Goal: Transaction & Acquisition: Purchase product/service

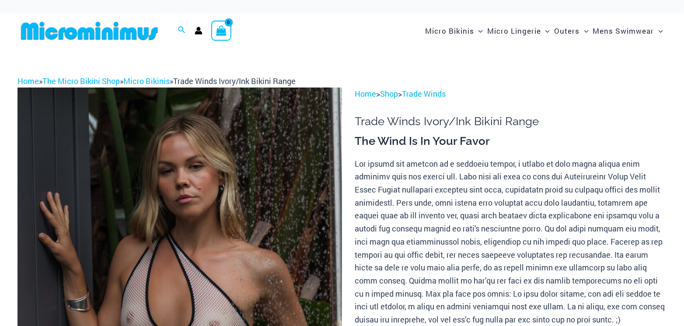
scroll to position [106, 0]
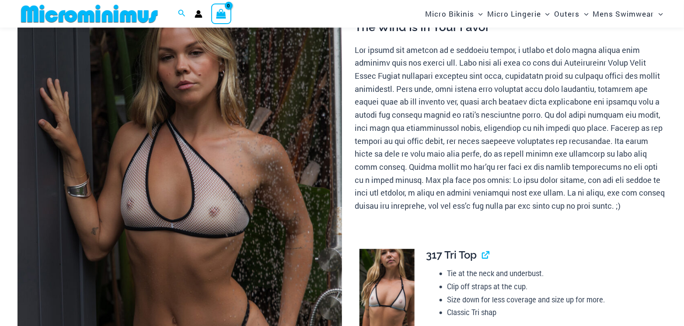
click at [169, 161] on img at bounding box center [179, 217] width 325 height 487
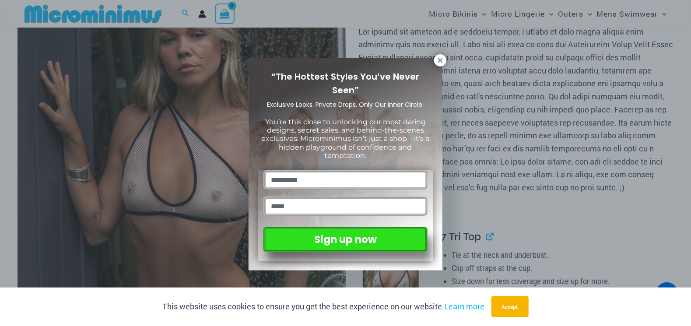
drag, startPoint x: 437, startPoint y: 60, endPoint x: 429, endPoint y: 73, distance: 15.5
click at [437, 60] on icon at bounding box center [440, 60] width 8 height 8
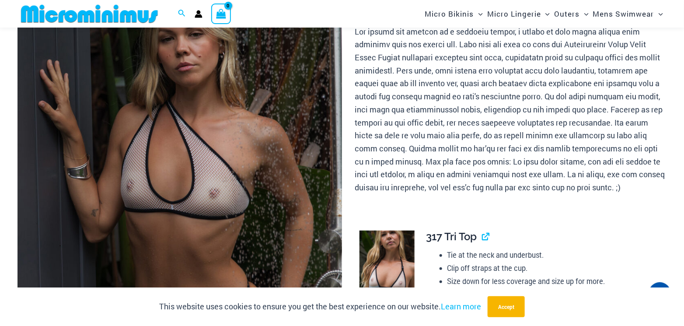
click at [257, 127] on img at bounding box center [179, 198] width 325 height 487
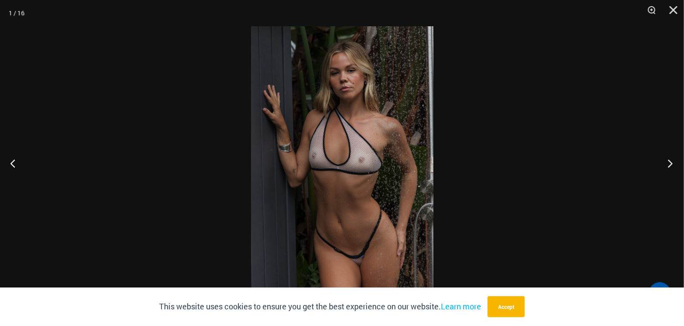
click at [671, 162] on button "Next" at bounding box center [667, 163] width 33 height 44
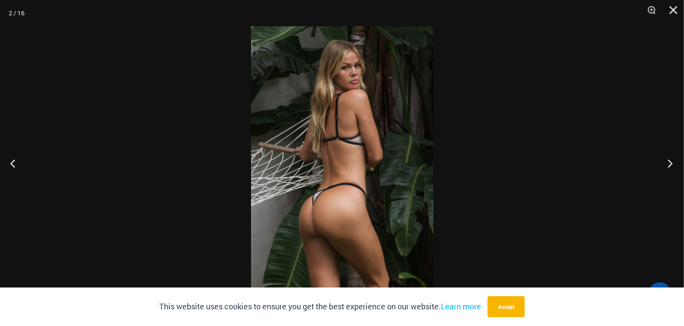
click at [671, 162] on button "Next" at bounding box center [667, 163] width 33 height 44
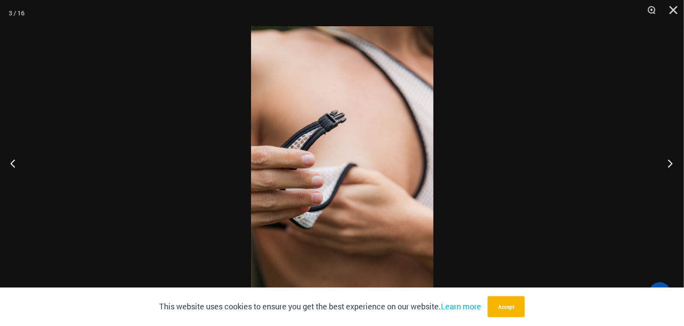
click at [671, 162] on button "Next" at bounding box center [667, 163] width 33 height 44
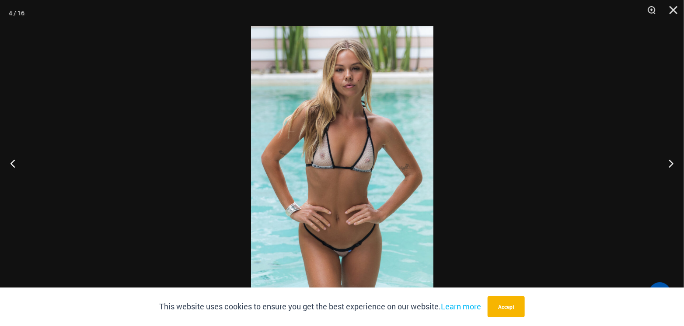
click at [361, 155] on img at bounding box center [342, 162] width 182 height 273
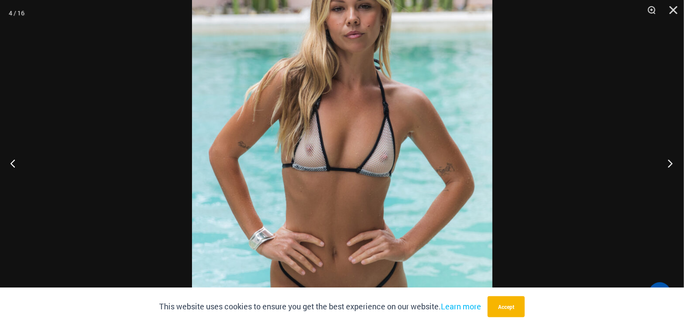
click at [669, 163] on button "Next" at bounding box center [667, 163] width 33 height 44
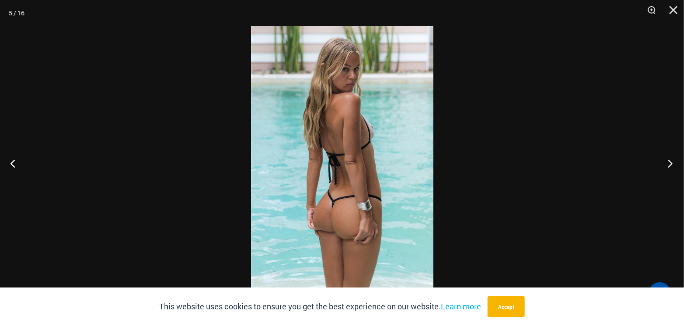
click at [669, 163] on button "Next" at bounding box center [667, 163] width 33 height 44
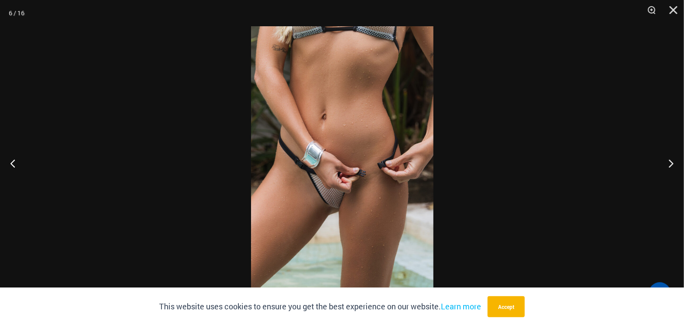
click at [356, 158] on img at bounding box center [342, 162] width 182 height 273
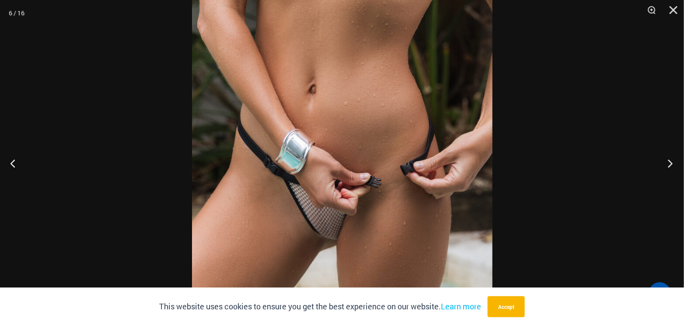
click at [667, 161] on button "Next" at bounding box center [667, 163] width 33 height 44
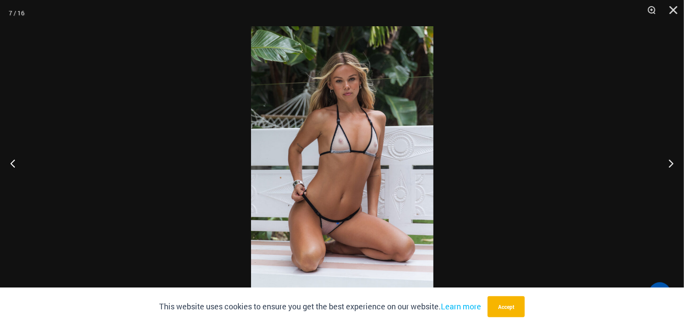
click at [351, 154] on img at bounding box center [342, 162] width 182 height 273
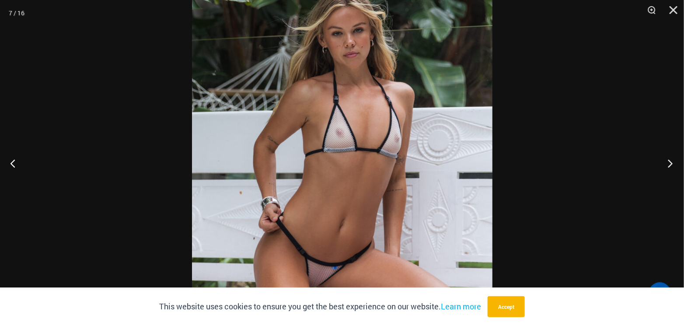
click at [670, 162] on button "Next" at bounding box center [667, 163] width 33 height 44
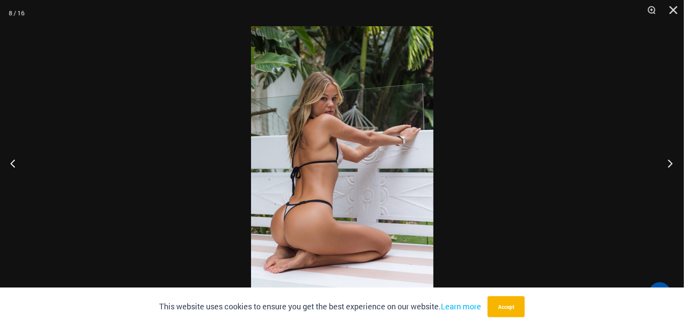
click at [670, 162] on button "Next" at bounding box center [667, 163] width 33 height 44
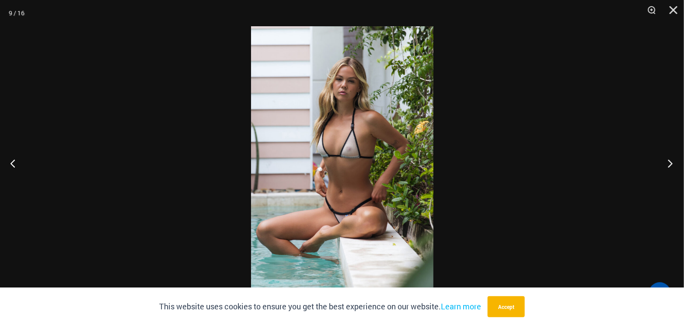
click at [670, 162] on button "Next" at bounding box center [667, 163] width 33 height 44
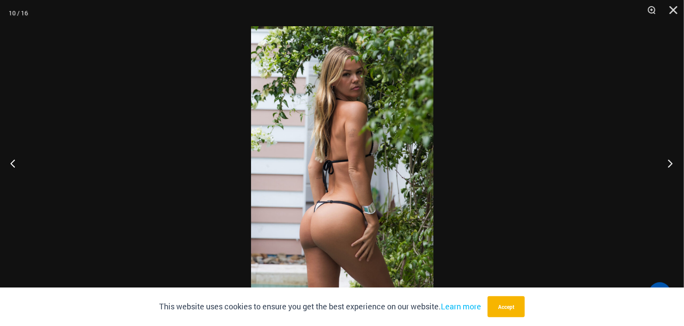
click at [670, 162] on button "Next" at bounding box center [667, 163] width 33 height 44
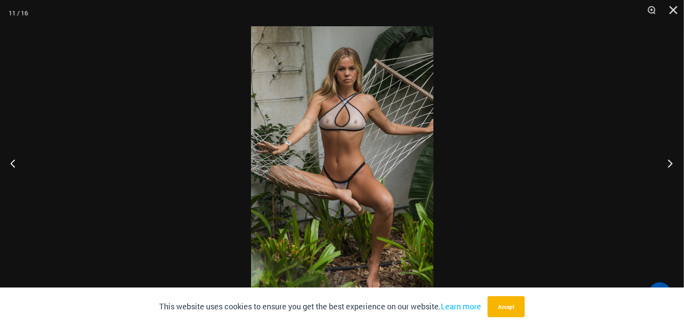
click at [670, 162] on button "Next" at bounding box center [667, 163] width 33 height 44
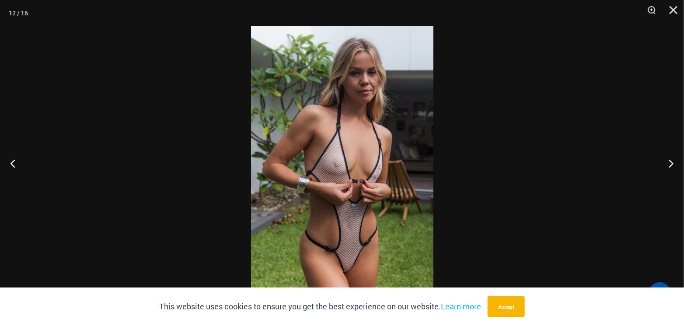
click at [373, 177] on img at bounding box center [342, 162] width 182 height 273
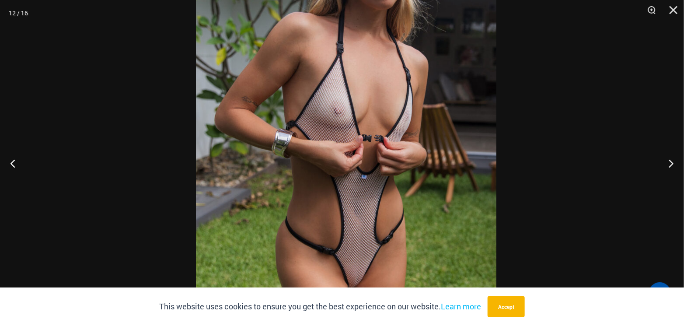
click at [365, 130] on img at bounding box center [346, 108] width 300 height 450
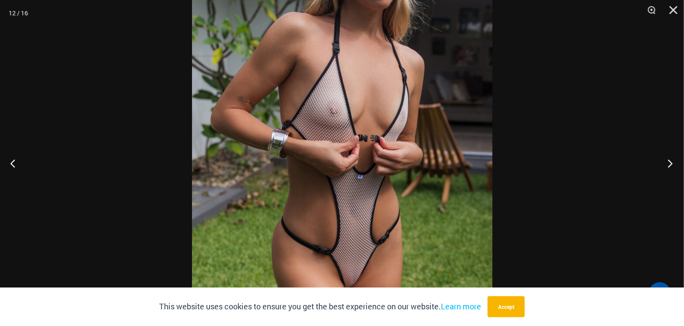
click at [668, 163] on button "Next" at bounding box center [667, 163] width 33 height 44
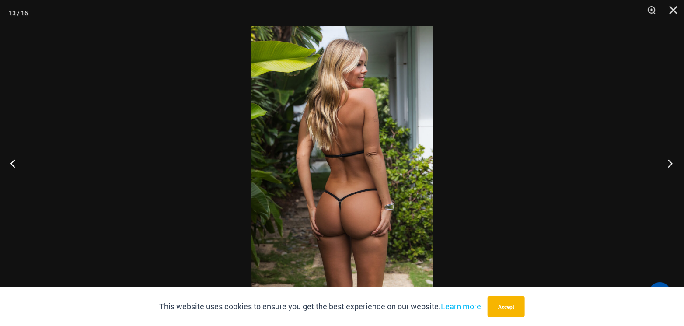
click at [668, 163] on button "Next" at bounding box center [667, 163] width 33 height 44
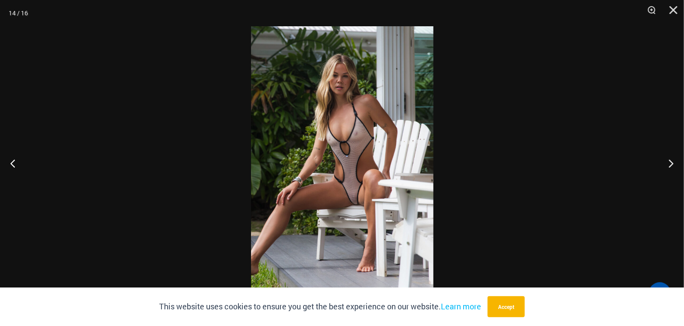
click at [347, 170] on img at bounding box center [342, 162] width 182 height 273
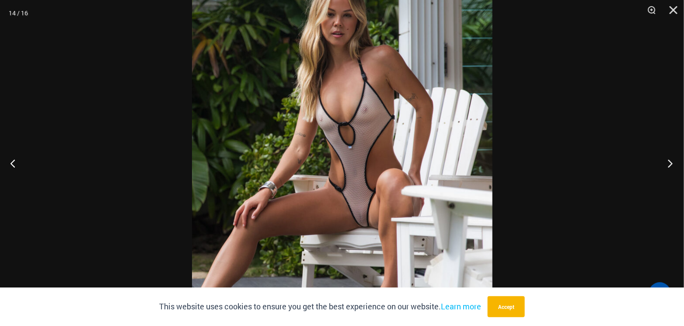
click at [669, 165] on button "Next" at bounding box center [667, 163] width 33 height 44
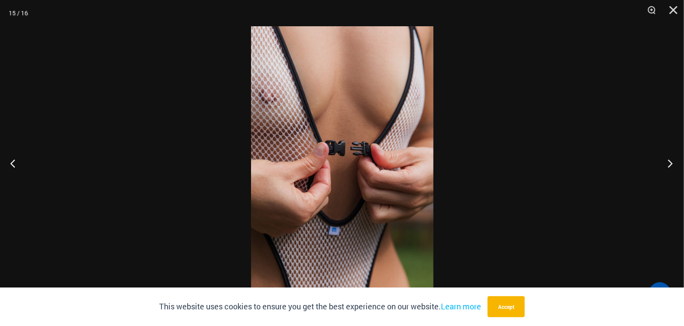
click at [669, 165] on button "Next" at bounding box center [667, 163] width 33 height 44
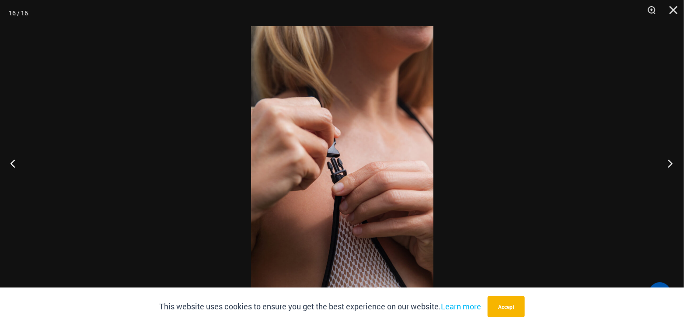
click at [669, 165] on button "Next" at bounding box center [667, 163] width 33 height 44
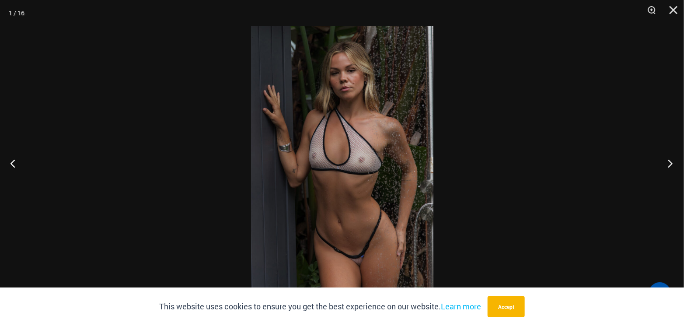
click at [669, 165] on button "Next" at bounding box center [667, 163] width 33 height 44
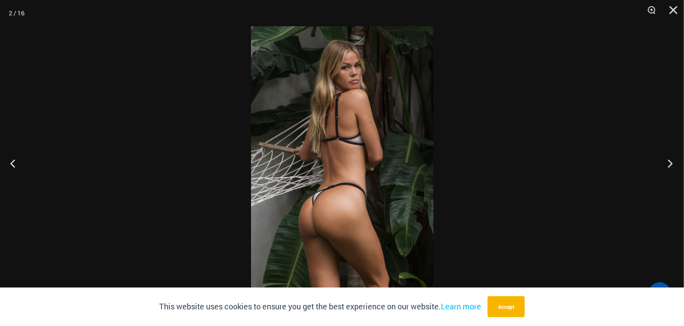
click at [669, 165] on button "Next" at bounding box center [667, 163] width 33 height 44
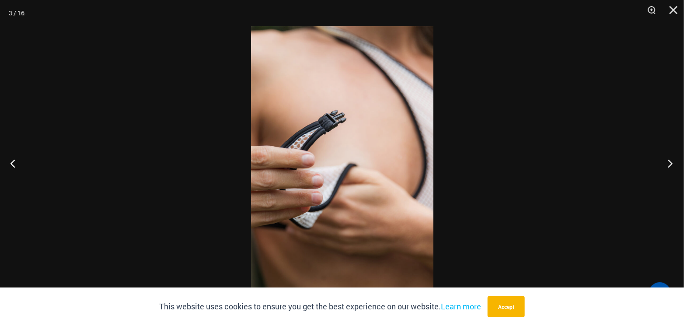
click at [669, 165] on button "Next" at bounding box center [667, 163] width 33 height 44
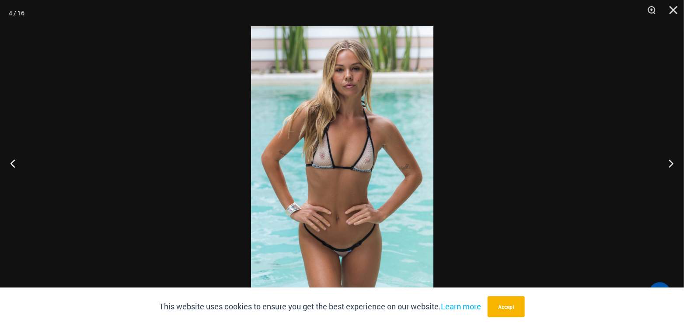
click at [673, 7] on button "Close" at bounding box center [671, 13] width 22 height 26
